Goal: Task Accomplishment & Management: Manage account settings

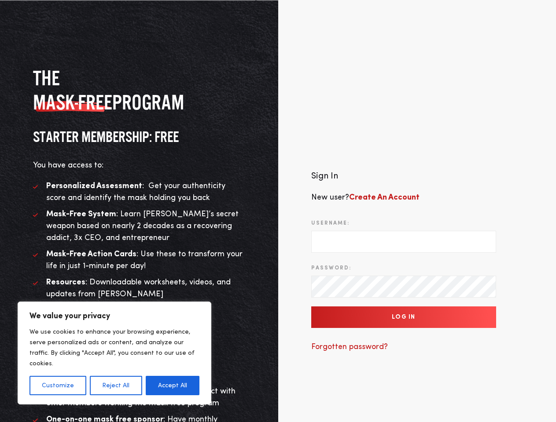
click at [278, 211] on div "Sign In New user? Create An Account Username: Password: Log In Forgotten passwo…" at bounding box center [417, 266] width 278 height 324
click at [58, 386] on button "Customize" at bounding box center [57, 385] width 57 height 19
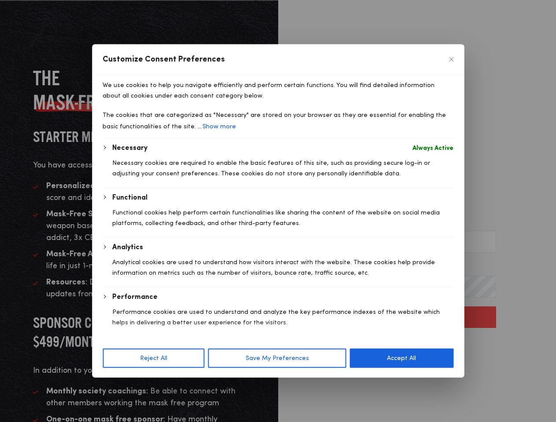
click at [115, 386] on div "Necessary Always Active Necessary cookies are required to enable the basic feat…" at bounding box center [278, 265] width 351 height 244
click at [172, 386] on body "We value your privacy We use cookies to enhance your browsing experience, serve…" at bounding box center [278, 266] width 556 height 532
click at [403, 318] on p "Performance cookies are used to understand and analyze the key performance inde…" at bounding box center [282, 317] width 341 height 21
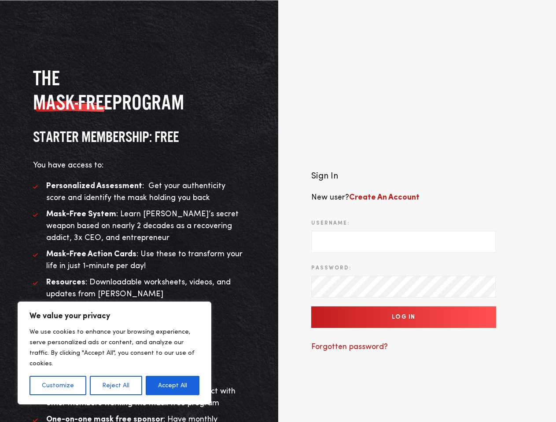
click at [278, 211] on div "Sign In New user? Create An Account Username: Password: Log In Forgotten passwo…" at bounding box center [417, 266] width 278 height 324
click at [58, 386] on button "Customize" at bounding box center [57, 385] width 57 height 19
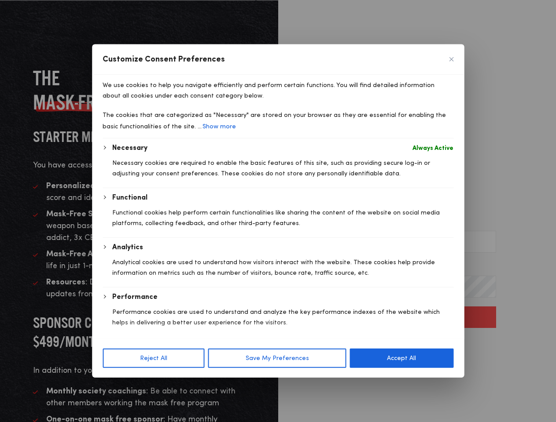
click at [115, 368] on button "Reject All" at bounding box center [154, 358] width 102 height 19
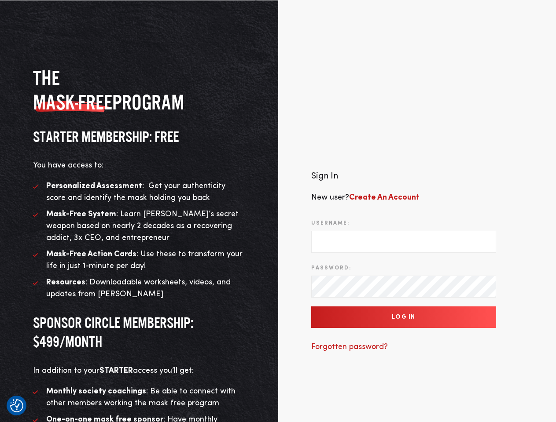
click at [172, 386] on li "Monthly society coachings : Be able to connect with other members working the m…" at bounding box center [139, 398] width 212 height 24
click at [403, 318] on input "Log In" at bounding box center [403, 318] width 185 height 22
